Goal: Entertainment & Leisure: Consume media (video, audio)

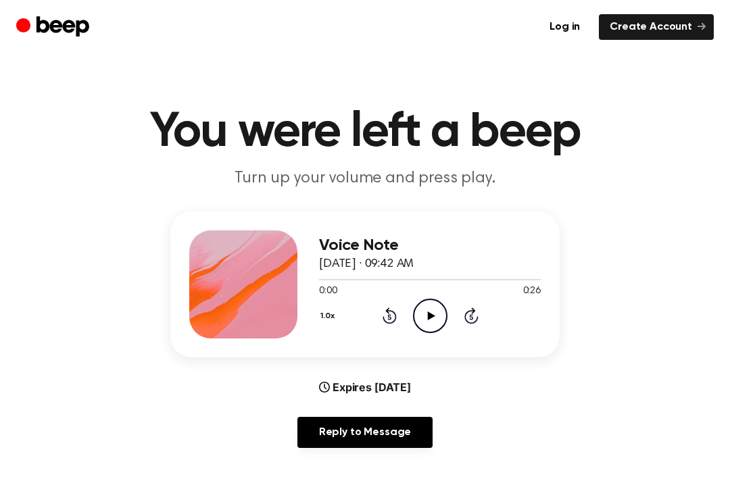
click at [424, 317] on icon "Play Audio" at bounding box center [430, 316] width 34 height 34
click at [395, 307] on icon "Rewind 5 seconds" at bounding box center [389, 316] width 15 height 18
click at [397, 309] on div "1.0x Rewind 5 seconds Pause Audio Skip 5 seconds" at bounding box center [430, 316] width 222 height 34
click at [384, 320] on icon at bounding box center [389, 315] width 14 height 16
click at [382, 317] on icon at bounding box center [389, 315] width 14 height 16
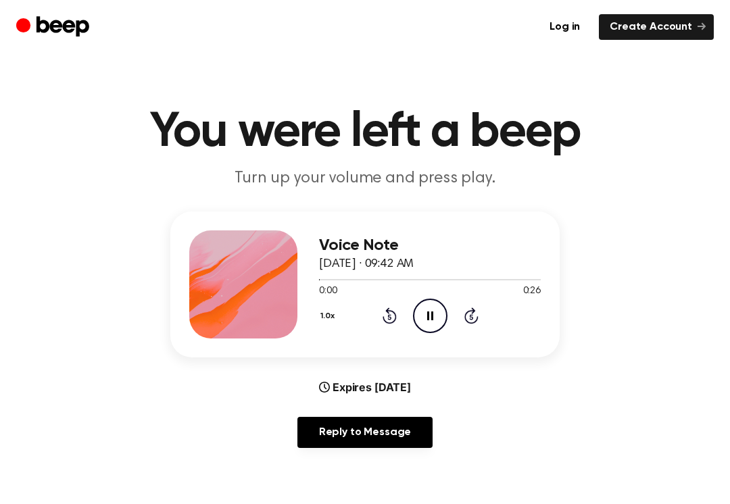
click at [394, 315] on icon "Rewind 5 seconds" at bounding box center [389, 316] width 15 height 18
click at [386, 322] on icon at bounding box center [389, 315] width 14 height 16
click at [434, 322] on icon "Pause Audio" at bounding box center [430, 316] width 34 height 34
click at [394, 315] on icon "Rewind 5 seconds" at bounding box center [389, 316] width 15 height 18
click at [394, 314] on icon at bounding box center [389, 315] width 14 height 16
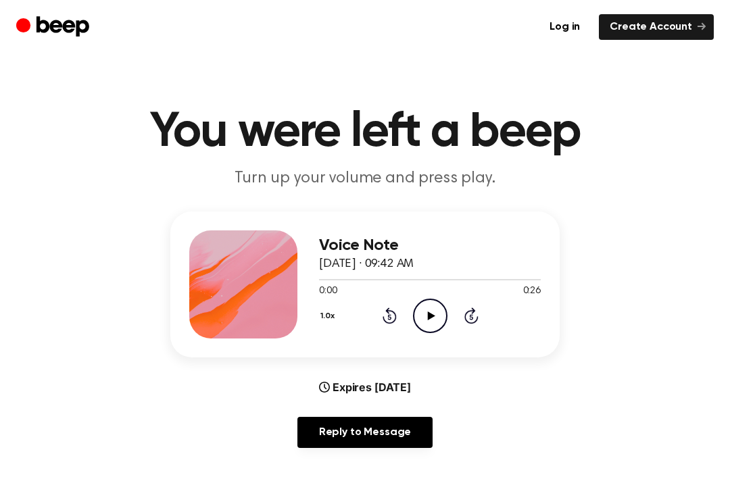
click at [434, 322] on icon "Play Audio" at bounding box center [430, 316] width 34 height 34
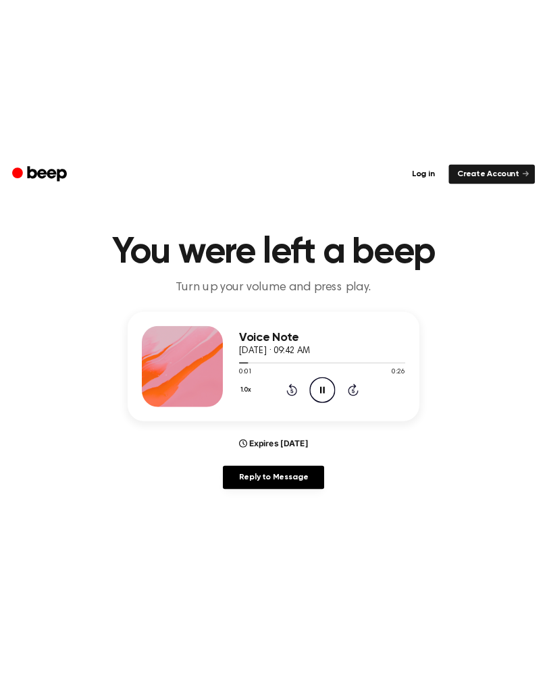
scroll to position [2, 0]
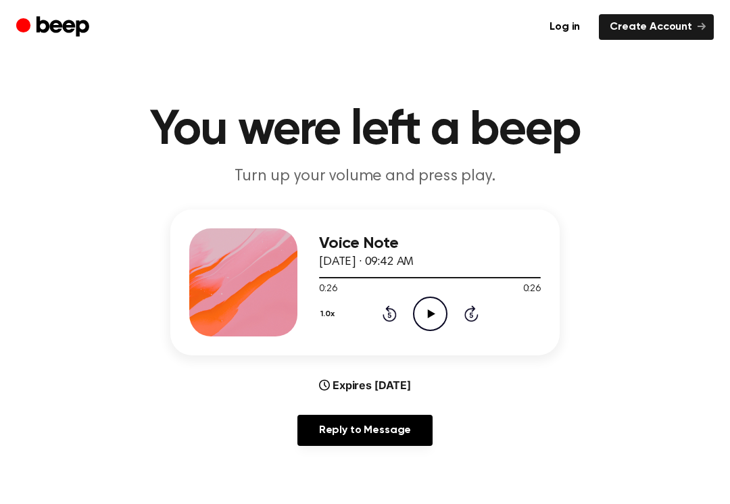
click at [424, 313] on icon "Play Audio" at bounding box center [430, 314] width 34 height 34
click at [427, 323] on icon "Pause Audio" at bounding box center [430, 314] width 34 height 34
